Goal: Check status: Check status

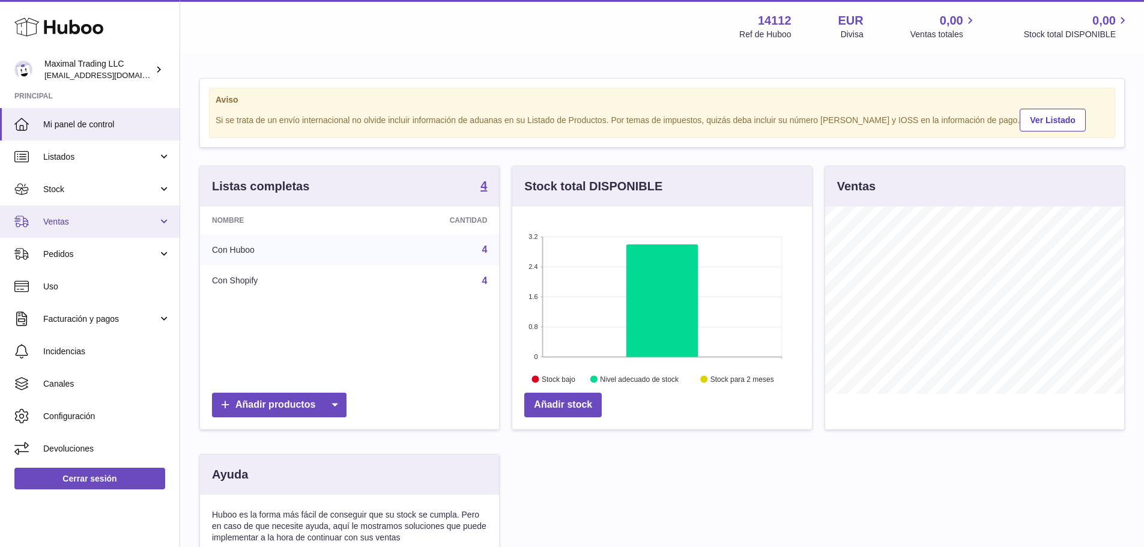
scroll to position [187, 300]
click at [75, 223] on span "Ventas" at bounding box center [100, 221] width 115 height 11
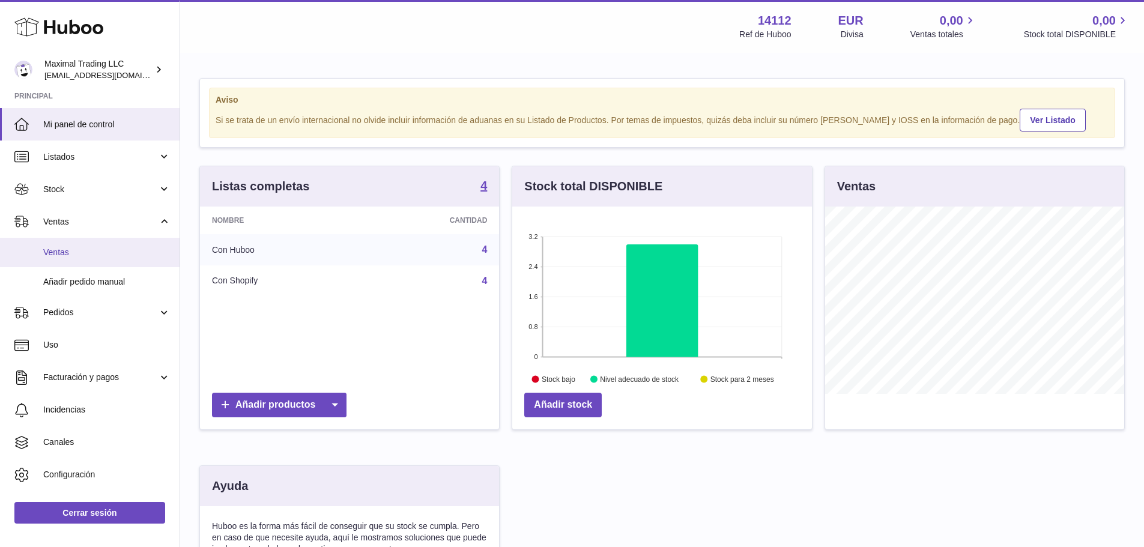
click at [71, 253] on span "Ventas" at bounding box center [106, 252] width 127 height 11
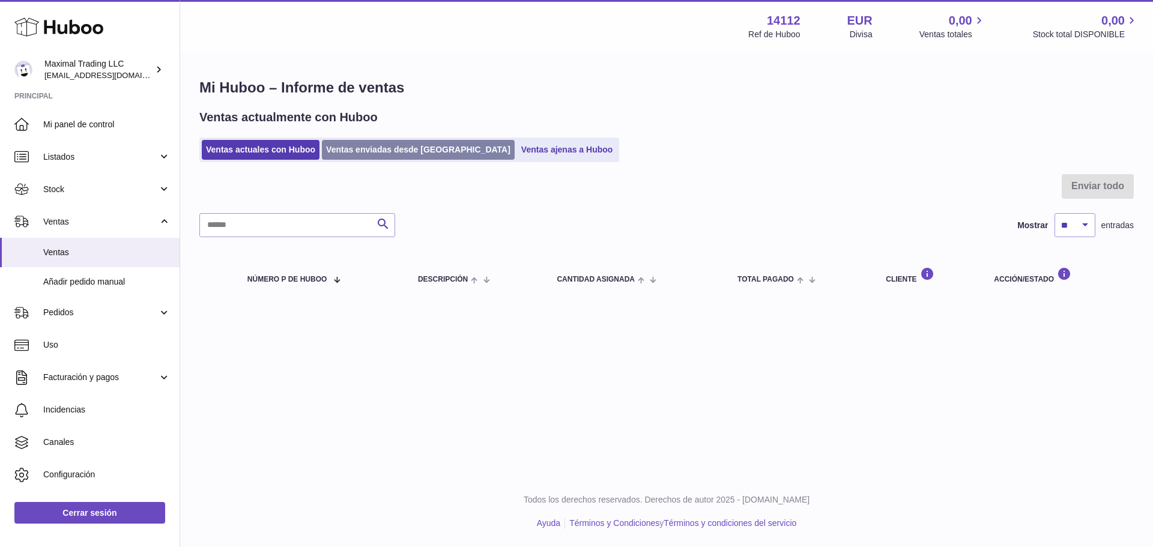
click at [355, 151] on link "Ventas enviadas desde [GEOGRAPHIC_DATA]" at bounding box center [418, 150] width 193 height 20
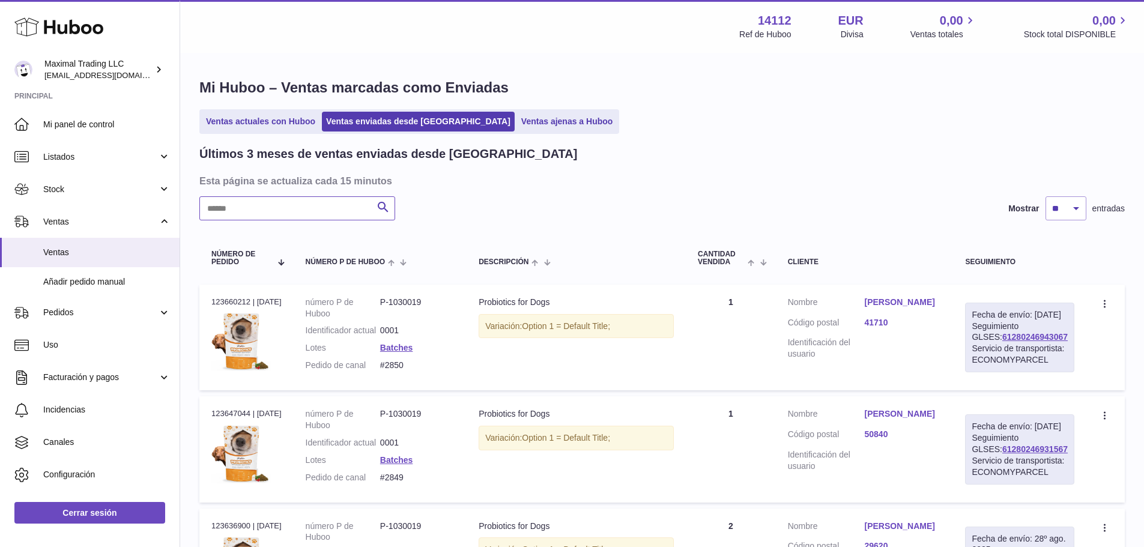
click at [297, 211] on input "text" at bounding box center [297, 208] width 196 height 24
paste input "**********"
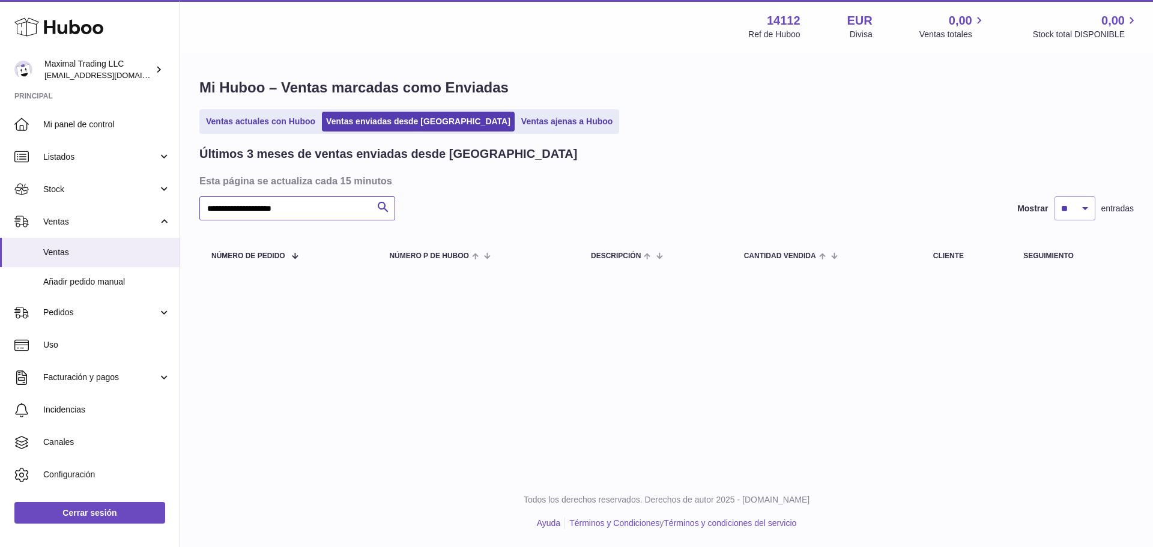
drag, startPoint x: 258, startPoint y: 207, endPoint x: 258, endPoint y: 199, distance: 7.8
click at [258, 207] on input "**********" at bounding box center [297, 208] width 196 height 24
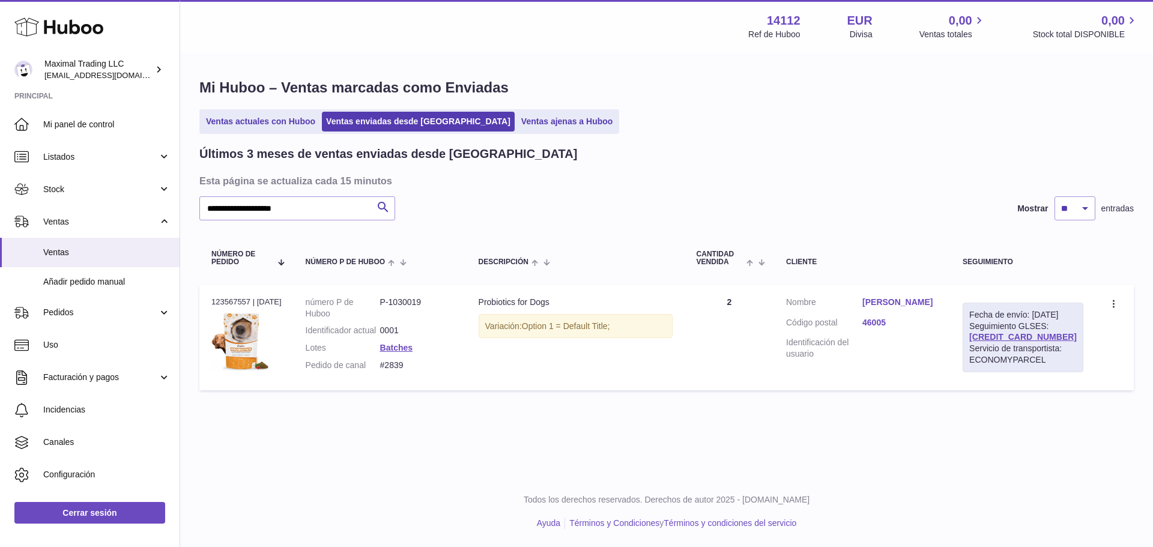
click at [888, 303] on link "Pablo García Zaragoza" at bounding box center [900, 302] width 76 height 11
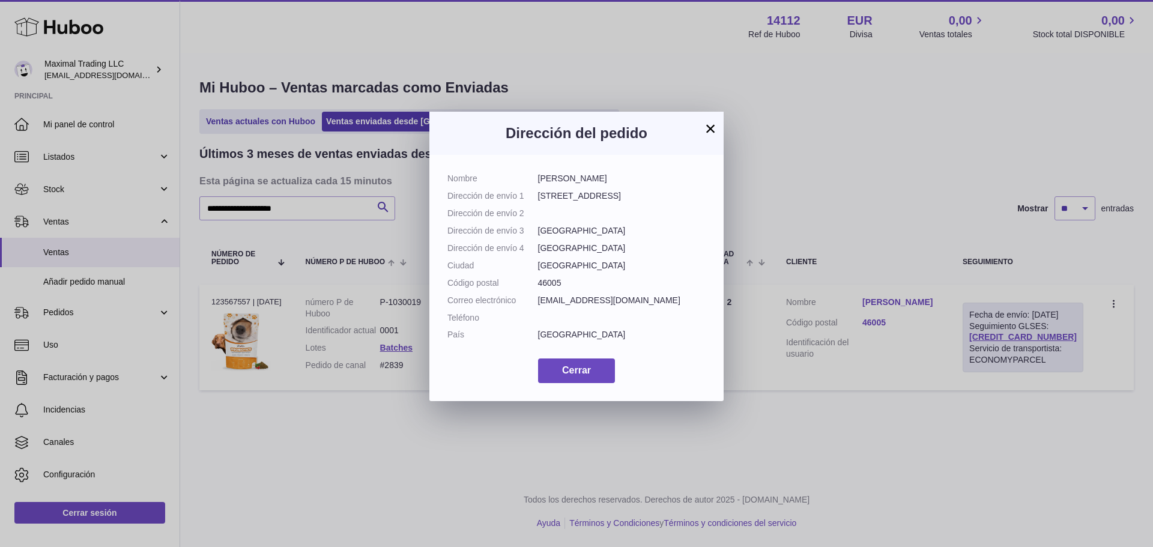
click at [714, 125] on button "×" at bounding box center [710, 128] width 14 height 14
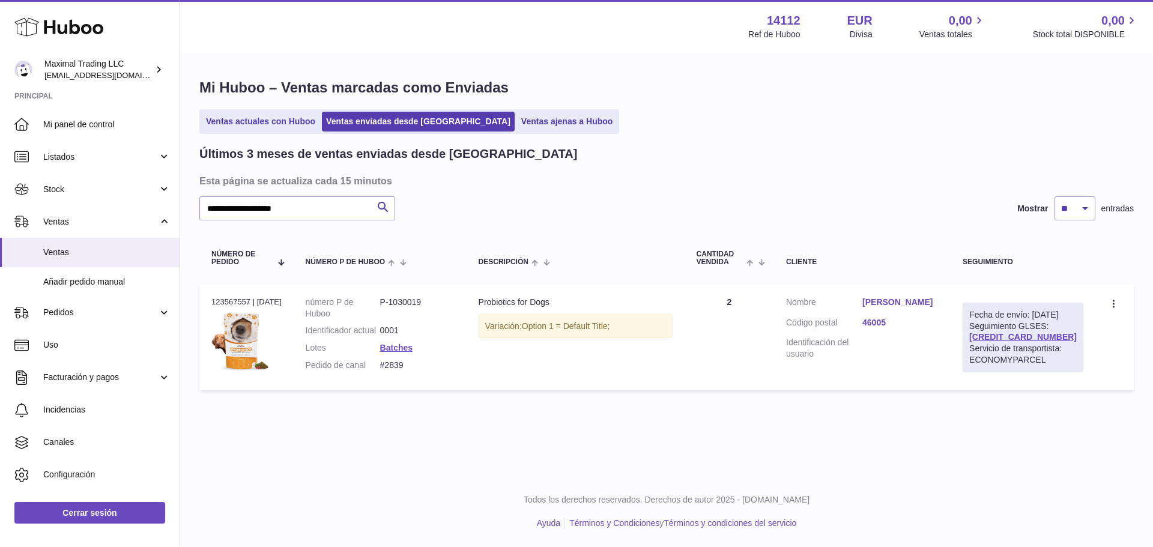
click at [893, 308] on link "Pablo García Zaragoza" at bounding box center [900, 302] width 76 height 11
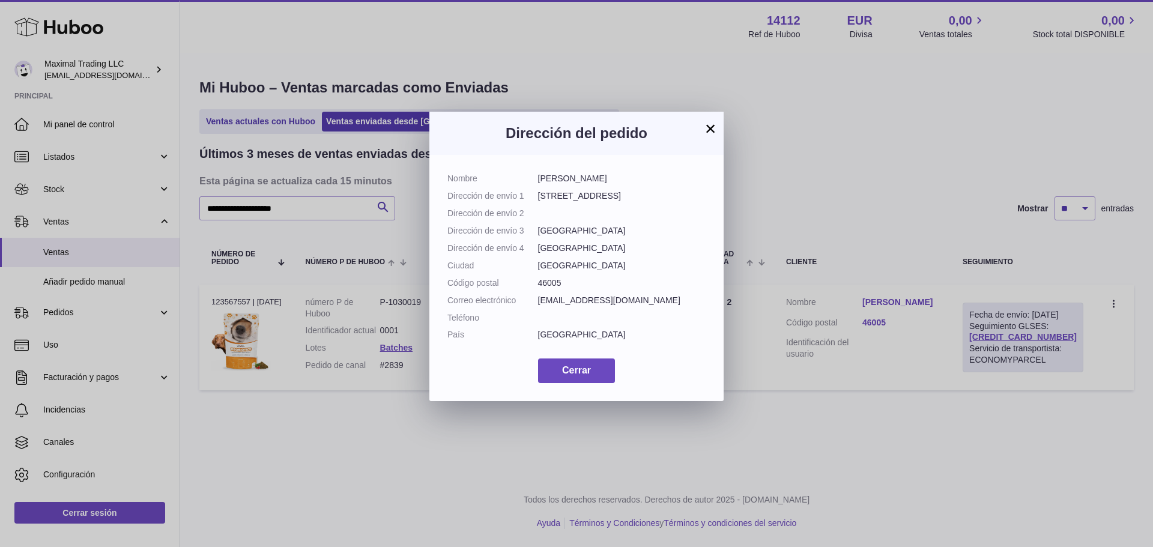
click at [717, 127] on button "×" at bounding box center [710, 128] width 14 height 14
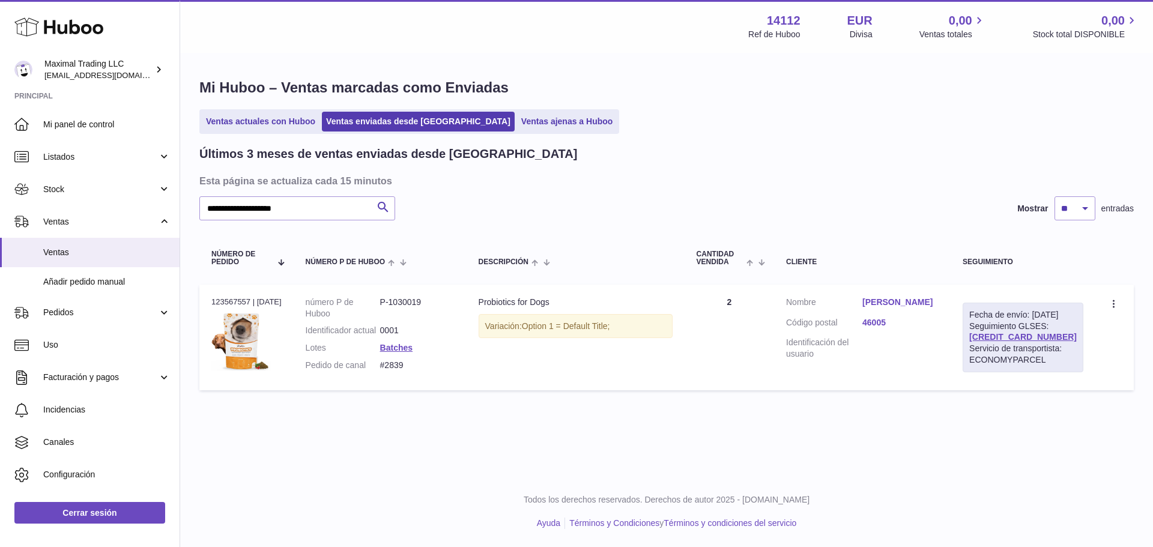
drag, startPoint x: 1059, startPoint y: 349, endPoint x: 985, endPoint y: 348, distance: 73.8
click at [985, 348] on div "Fecha de envío: 27º ago. 2025 Seguimiento GLSES: 61280246647485 Servicio de tra…" at bounding box center [1022, 338] width 121 height 70
copy link "61280246647485"
drag, startPoint x: 418, startPoint y: 379, endPoint x: 390, endPoint y: 379, distance: 28.2
click at [390, 371] on dd "#2839" at bounding box center [417, 365] width 74 height 11
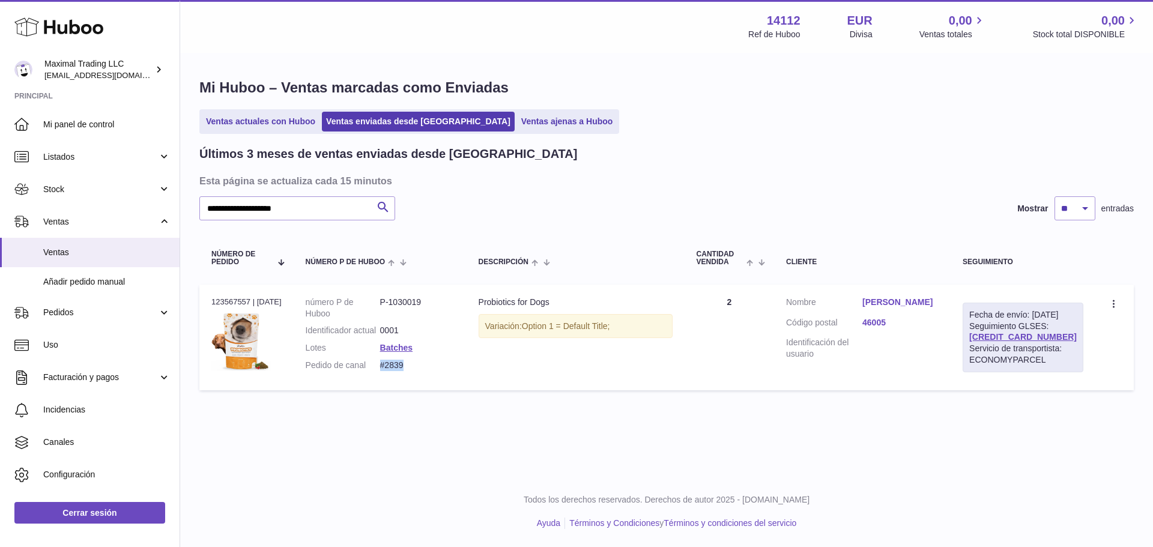
copy dd "#2839"
click at [910, 307] on link "Pablo García Zaragoza" at bounding box center [900, 302] width 76 height 11
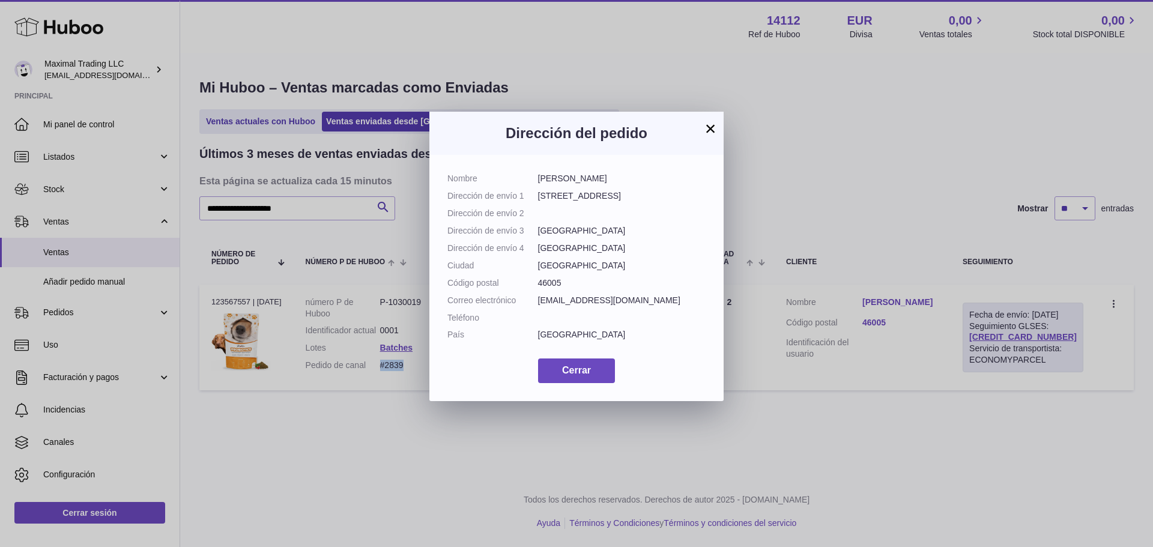
drag, startPoint x: 633, startPoint y: 181, endPoint x: 531, endPoint y: 178, distance: 102.1
click at [531, 178] on dl "Nombre Pablo García Zaragoza Dirección de envío 1 Carrer del Comte d'Altea 26 D…" at bounding box center [576, 260] width 258 height 174
copy dl "Pablo García Zaragoza"
click at [569, 375] on span "Cerrar" at bounding box center [576, 370] width 29 height 10
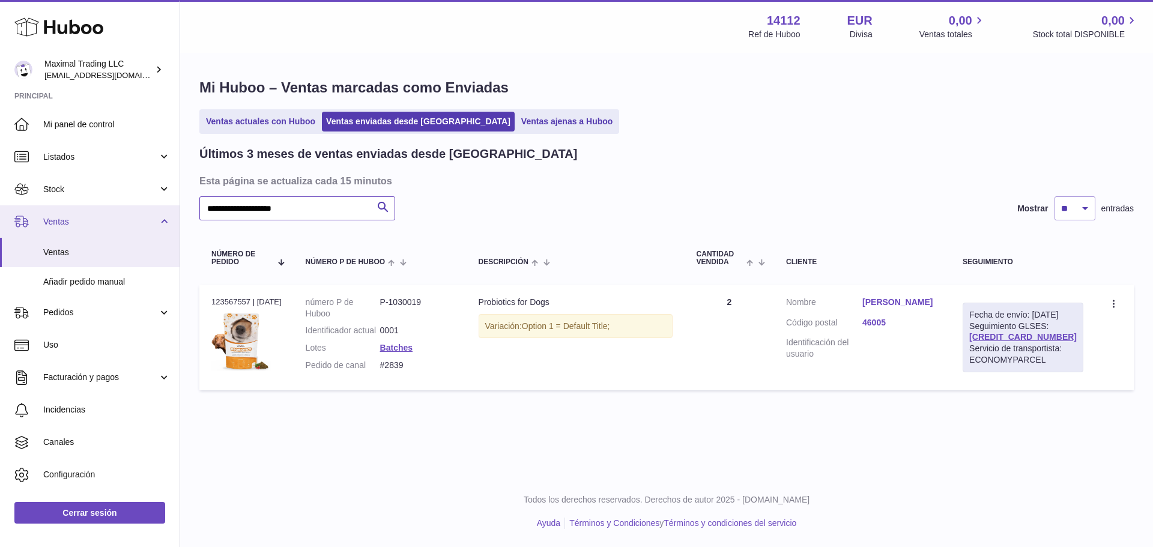
drag, startPoint x: 324, startPoint y: 203, endPoint x: 133, endPoint y: 222, distance: 191.2
click at [133, 222] on div "Huboo Maximal Trading LLC internalAdmin-14112@internal.huboo.com Principal Mi p…" at bounding box center [576, 273] width 1153 height 547
paste input "text"
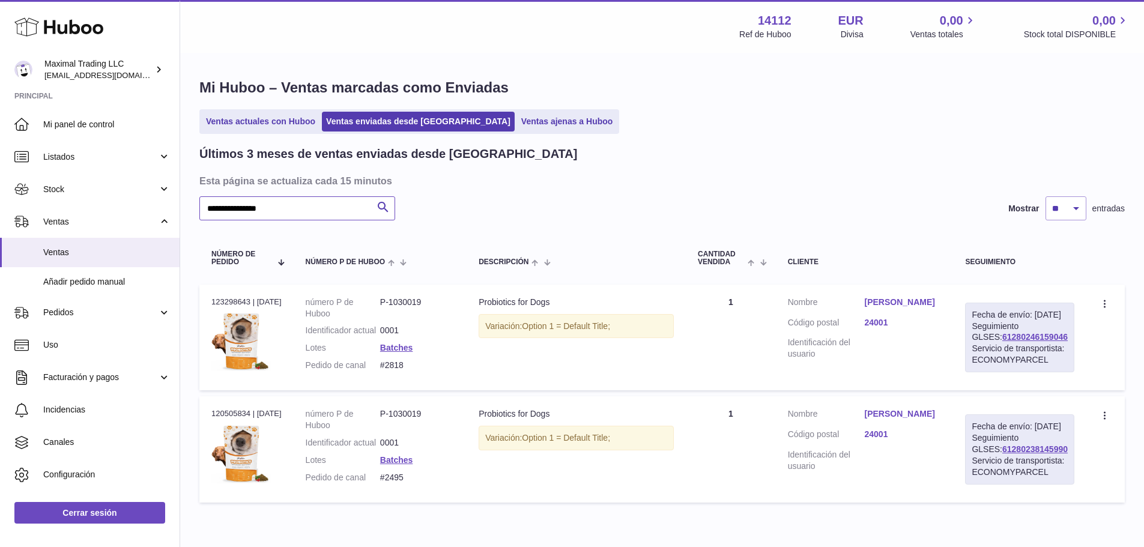
type input "**********"
click at [892, 304] on link "Ruth Moran Perez" at bounding box center [903, 302] width 77 height 11
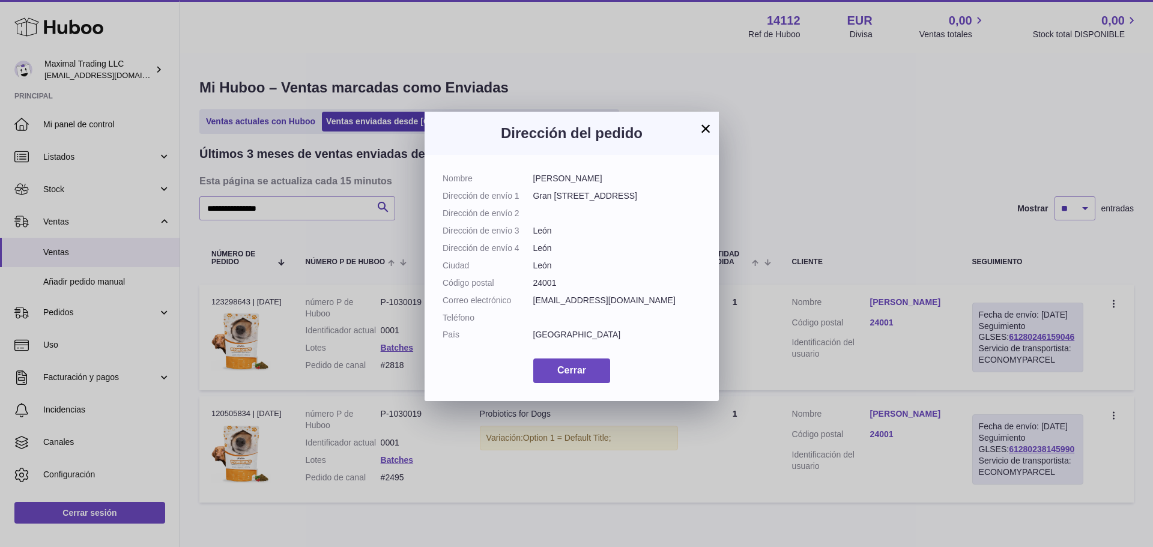
click at [700, 135] on button "×" at bounding box center [705, 128] width 14 height 14
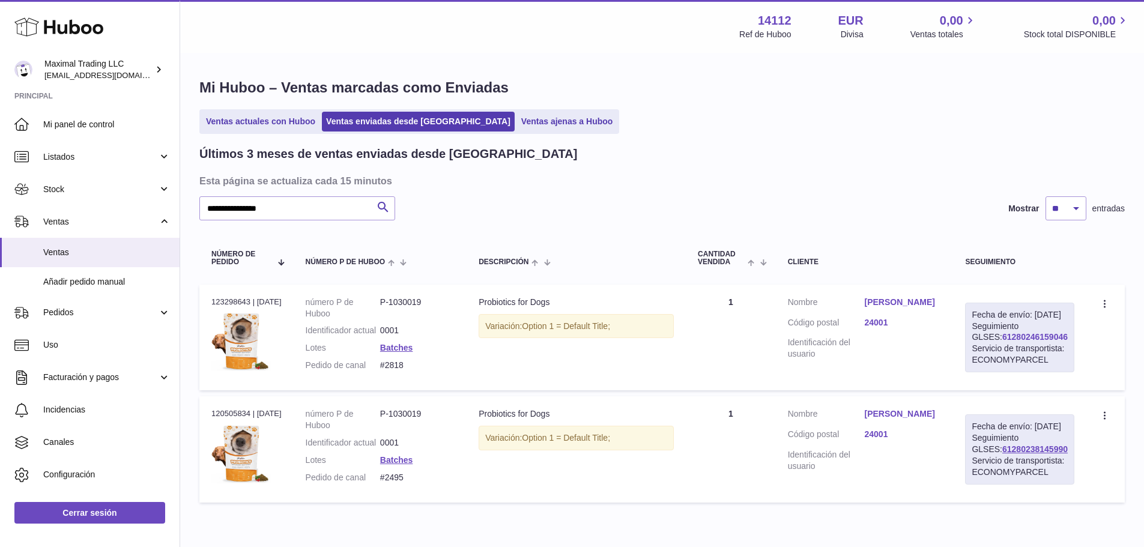
drag, startPoint x: 1060, startPoint y: 358, endPoint x: 989, endPoint y: 359, distance: 71.4
click at [989, 359] on div "Fecha de envío: 25º ago. 2025 Seguimiento GLSES: 61280246159046 Servicio de tra…" at bounding box center [1019, 338] width 109 height 70
copy link "61280246159046"
drag, startPoint x: 422, startPoint y: 378, endPoint x: 390, endPoint y: 378, distance: 31.8
click at [390, 371] on dd "#2818" at bounding box center [417, 365] width 74 height 11
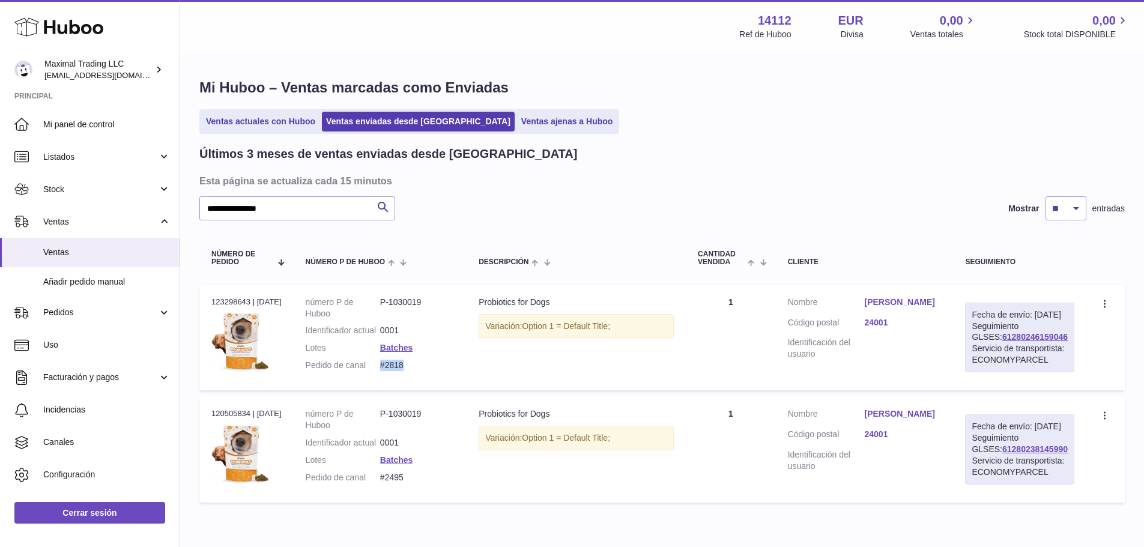
copy dd "#2818"
click at [917, 303] on link "Ruth Moran Perez" at bounding box center [903, 302] width 77 height 11
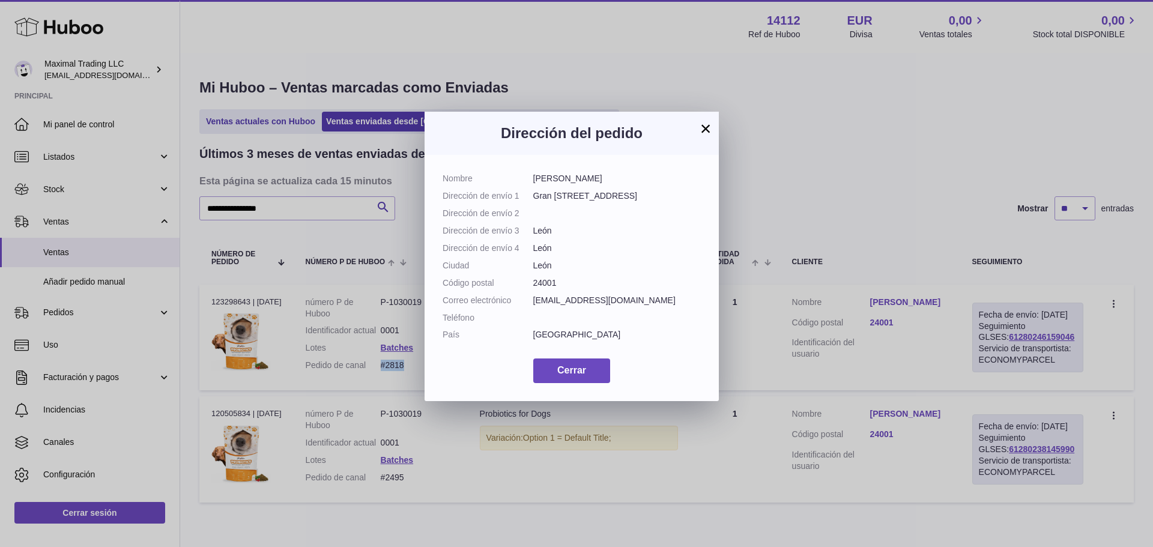
drag, startPoint x: 604, startPoint y: 177, endPoint x: 533, endPoint y: 177, distance: 71.4
click at [533, 177] on dd "Ruth Moran Perez" at bounding box center [617, 178] width 168 height 11
copy dd "Ruth Moran Perez"
